Goal: Task Accomplishment & Management: Manage account settings

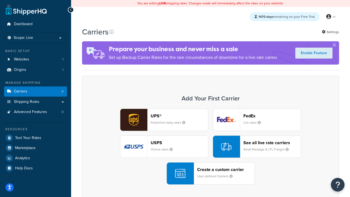
click at [210, 146] on div "UPS® Published daily rates FedEx List rates USPS Online rates See all live rate…" at bounding box center [210, 146] width 245 height 76
click at [272, 116] on header "FedEx" at bounding box center [271, 115] width 57 height 5
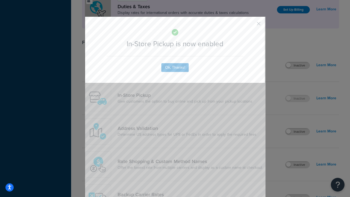
click at [250, 25] on button "button" at bounding box center [250, 25] width 1 height 1
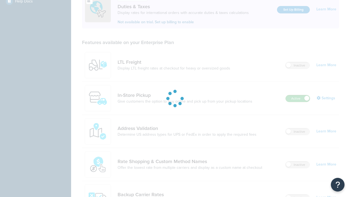
click at [297, 95] on label "Active" at bounding box center [297, 98] width 24 height 7
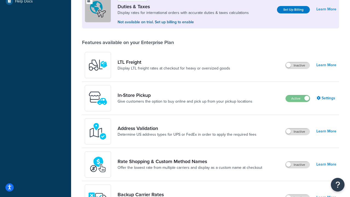
scroll to position [272, 0]
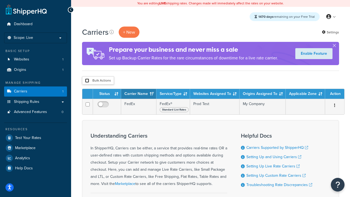
click at [87, 81] on input "checkbox" at bounding box center [87, 80] width 4 height 4
checkbox input "true"
click at [0, 0] on button "Delete" at bounding box center [0, 0] width 0 height 0
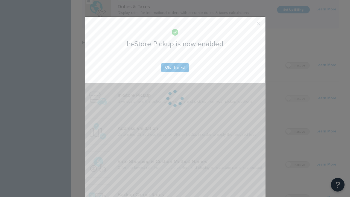
click at [250, 25] on button "button" at bounding box center [250, 25] width 1 height 1
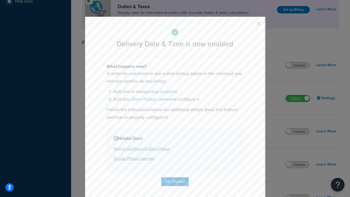
scroll to position [52, 0]
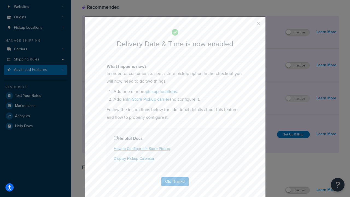
click at [250, 25] on button "button" at bounding box center [250, 25] width 1 height 1
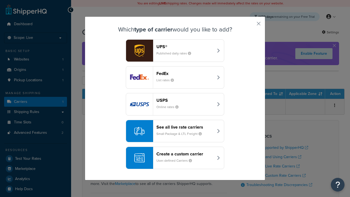
scroll to position [26, 0]
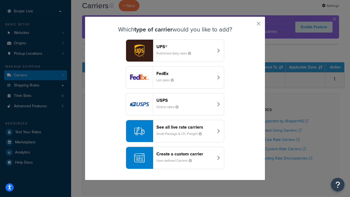
click at [175, 158] on div "Create a custom carrier User-defined Carriers" at bounding box center [184, 157] width 57 height 13
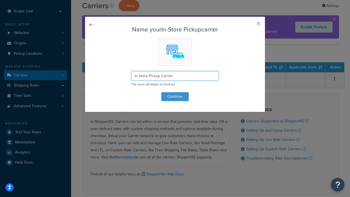
type input "In Store Pickup Carrier"
click at [175, 96] on button "Continue" at bounding box center [174, 96] width 27 height 9
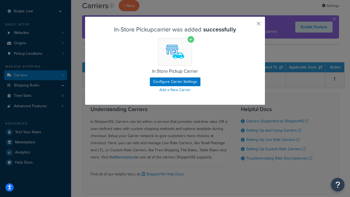
click at [250, 25] on button "button" at bounding box center [250, 25] width 1 height 1
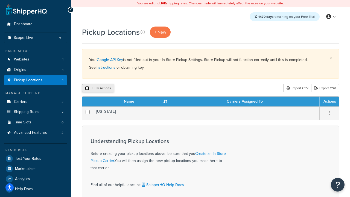
click at [87, 88] on input "checkbox" at bounding box center [87, 88] width 4 height 4
checkbox input "true"
click at [147, 88] on button "Delete" at bounding box center [145, 88] width 19 height 8
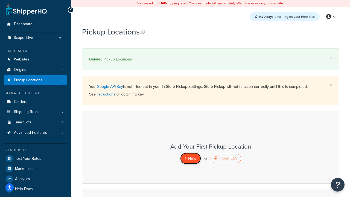
click at [190, 158] on span "+ New" at bounding box center [190, 158] width 12 height 6
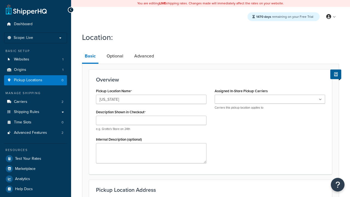
type input "[US_STATE]"
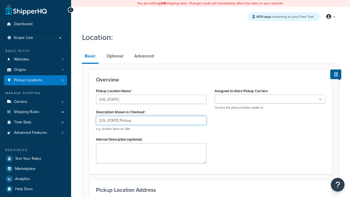
type input "[US_STATE] Pickup"
click at [270, 99] on ul at bounding box center [269, 98] width 110 height 9
type input "[STREET_ADDRESS][PERSON_NAME]"
type input "Suite B"
type input "Irvine"
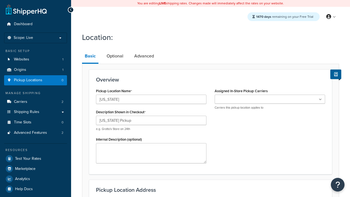
select select "5"
type input "Irvine"
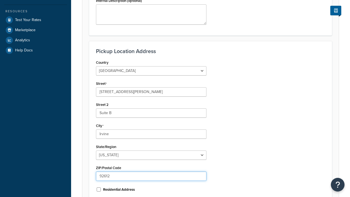
type input "92612"
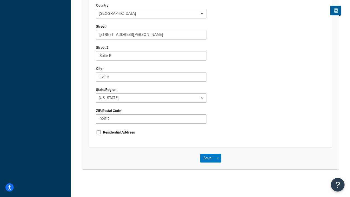
scroll to position [0, 0]
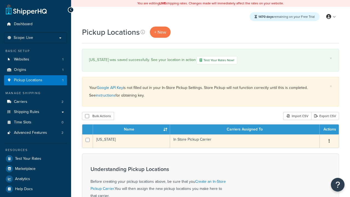
click at [131, 141] on td "[US_STATE]" at bounding box center [131, 140] width 77 height 13
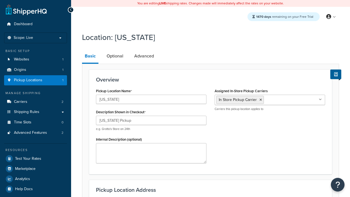
select select "5"
click at [144, 56] on link "Advanced" at bounding box center [143, 55] width 25 height 13
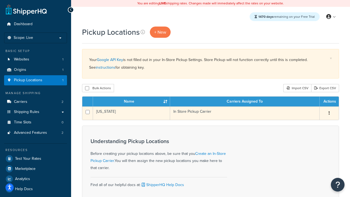
click at [328, 113] on icon "button" at bounding box center [328, 113] width 1 height 4
click at [0, 0] on link "Edit" at bounding box center [0, 0] width 0 height 0
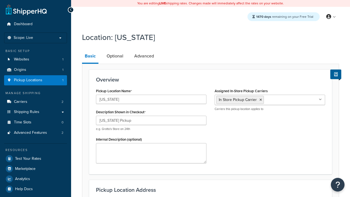
select select "5"
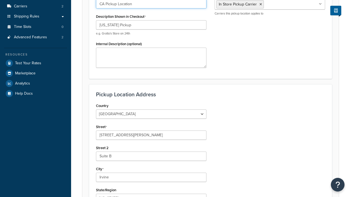
type input "CA Pickup Location"
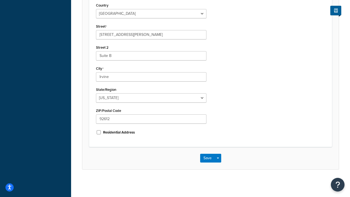
scroll to position [0, 0]
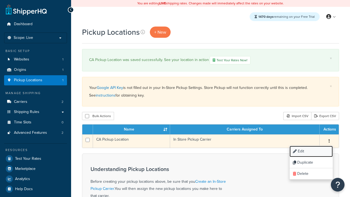
click at [310, 152] on link "Edit" at bounding box center [310, 151] width 43 height 11
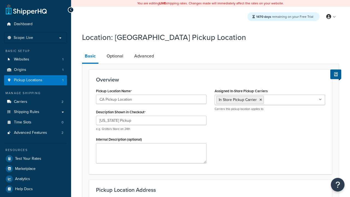
select select "5"
click at [115, 56] on link "Optional" at bounding box center [115, 55] width 22 height 13
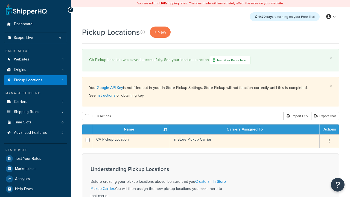
click at [328, 141] on icon "button" at bounding box center [328, 141] width 1 height 4
click at [0, 0] on link "Duplicate" at bounding box center [0, 0] width 0 height 0
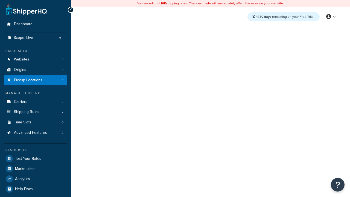
select select "5"
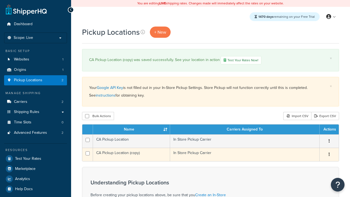
click at [328, 155] on icon "button" at bounding box center [328, 154] width 1 height 4
click at [0, 0] on link "Delete" at bounding box center [0, 0] width 0 height 0
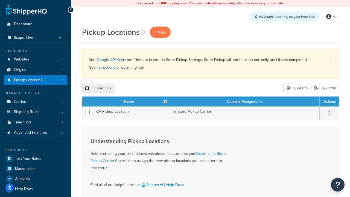
click at [87, 88] on input "checkbox" at bounding box center [87, 88] width 4 height 4
checkbox input "true"
click at [147, 88] on button "Delete" at bounding box center [145, 88] width 19 height 8
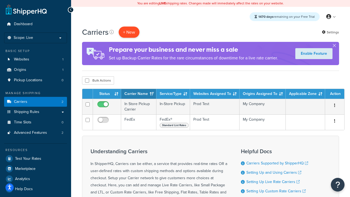
click at [129, 32] on button "+ New" at bounding box center [129, 31] width 21 height 11
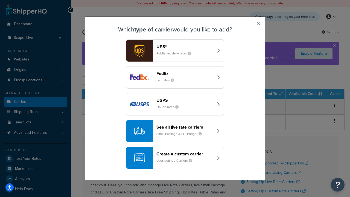
click at [175, 158] on div "Create a custom carrier User-defined Carriers" at bounding box center [184, 157] width 57 height 13
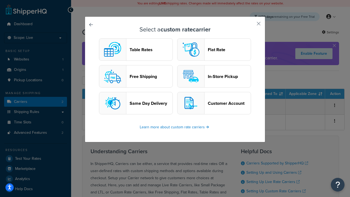
click at [214, 49] on header "Flat Rate" at bounding box center [229, 49] width 43 height 5
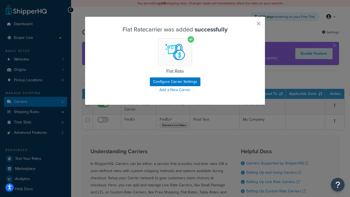
click at [250, 25] on button "button" at bounding box center [250, 25] width 1 height 1
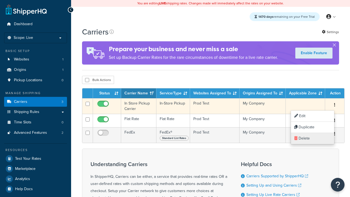
click at [312, 138] on link "Delete" at bounding box center [312, 138] width 43 height 11
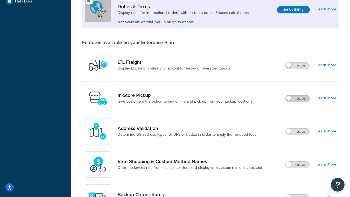
scroll to position [167, 0]
